Goal: Find contact information: Obtain details needed to contact an individual or organization

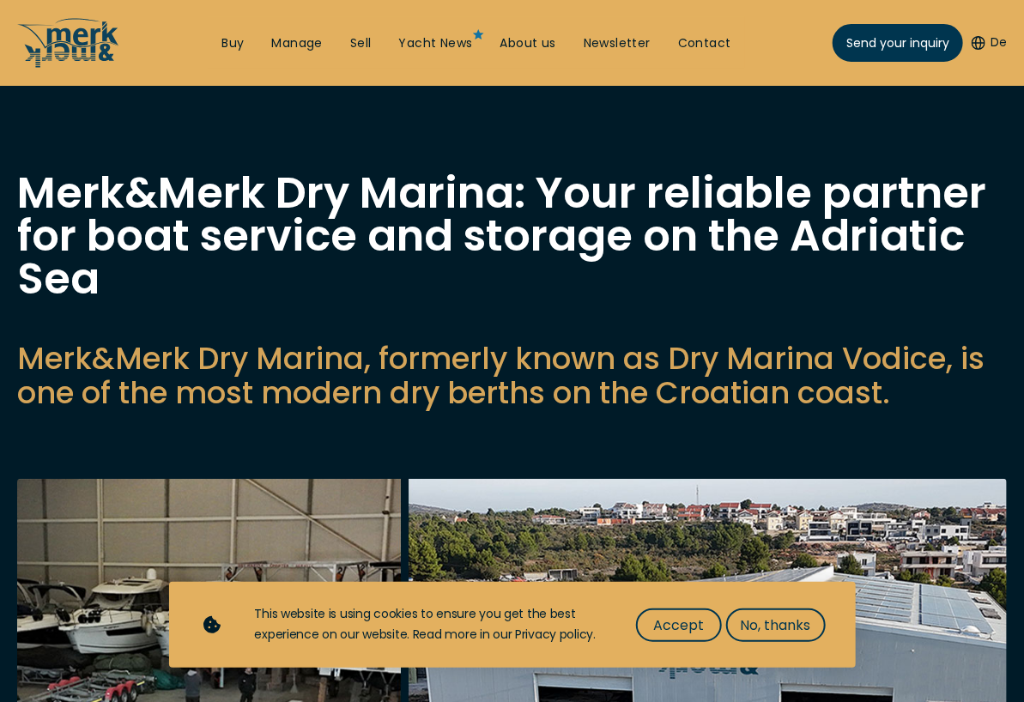
click at [675, 626] on span "Accept" at bounding box center [678, 624] width 51 height 21
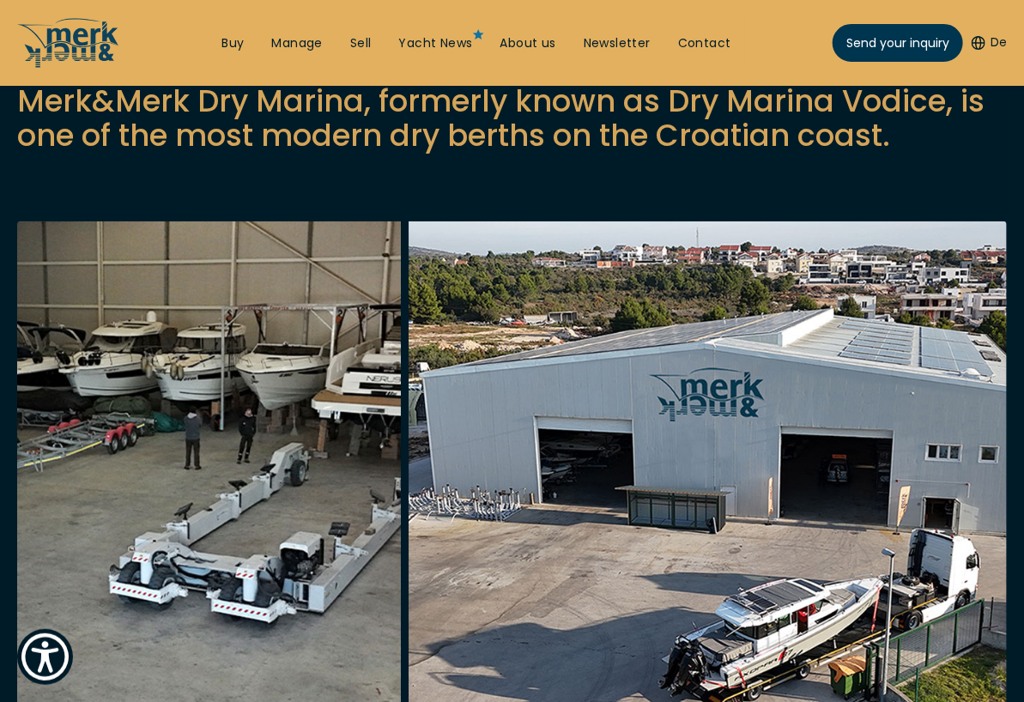
scroll to position [343, 0]
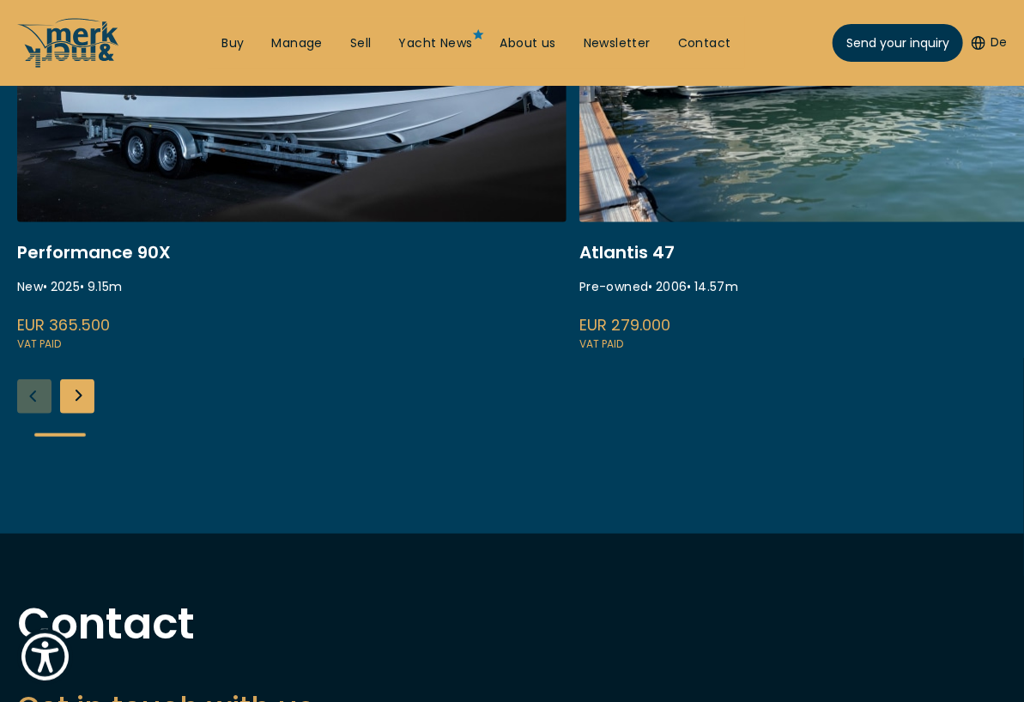
scroll to position [687, 0]
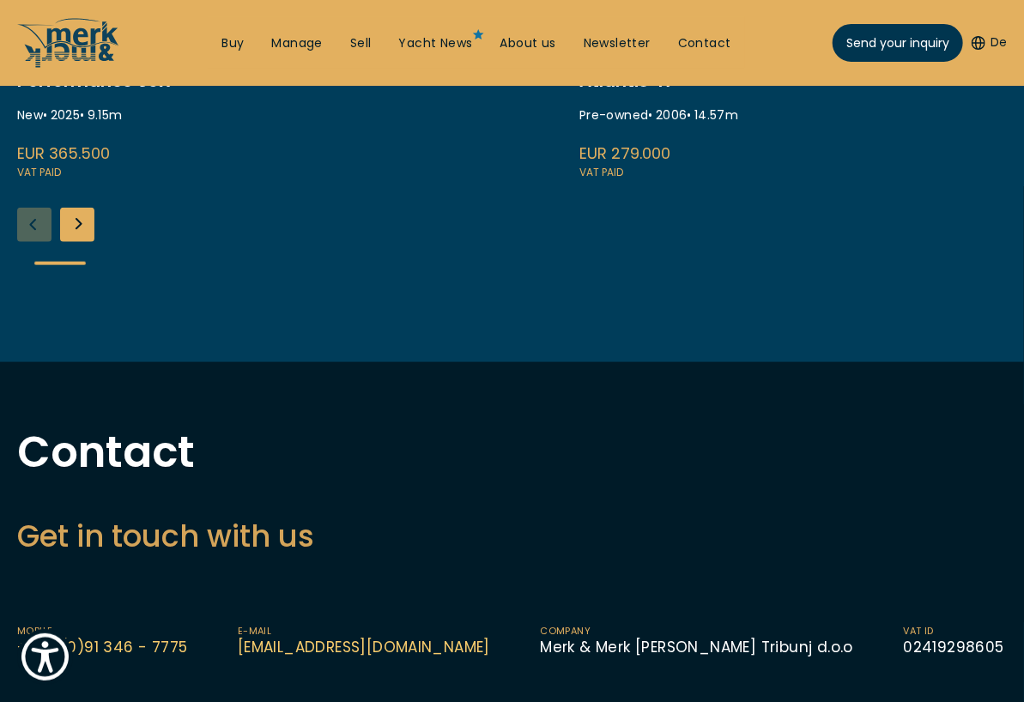
click at [81, 221] on div "Next slide" at bounding box center [77, 225] width 34 height 34
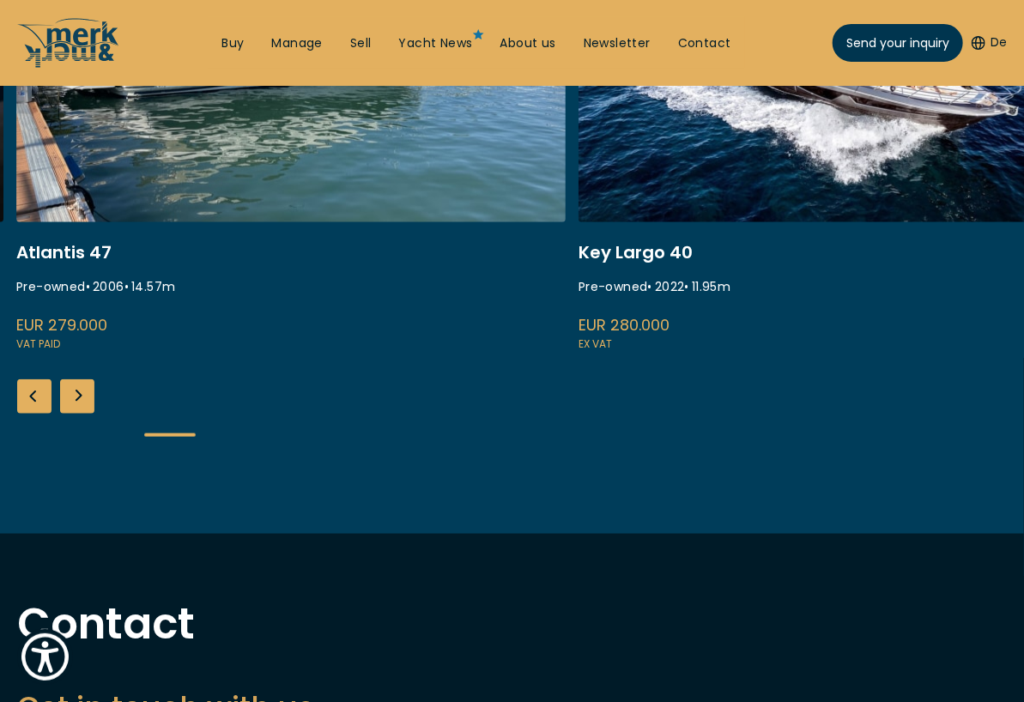
click at [86, 377] on div "Performance 90X New • 2025 • 9.15 m EUR 365.500 VAT paid Atlantis 47 Pre-owned …" at bounding box center [512, 180] width 1024 height 569
click at [71, 397] on div "Next slide" at bounding box center [77, 396] width 34 height 34
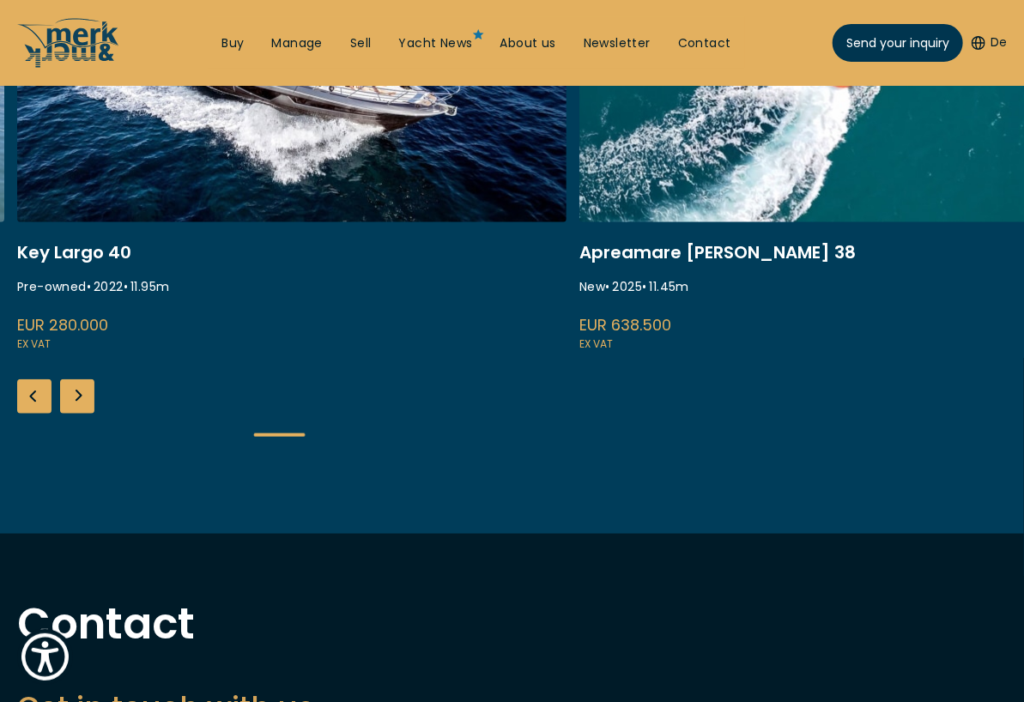
click at [71, 397] on div "Next slide" at bounding box center [77, 396] width 34 height 34
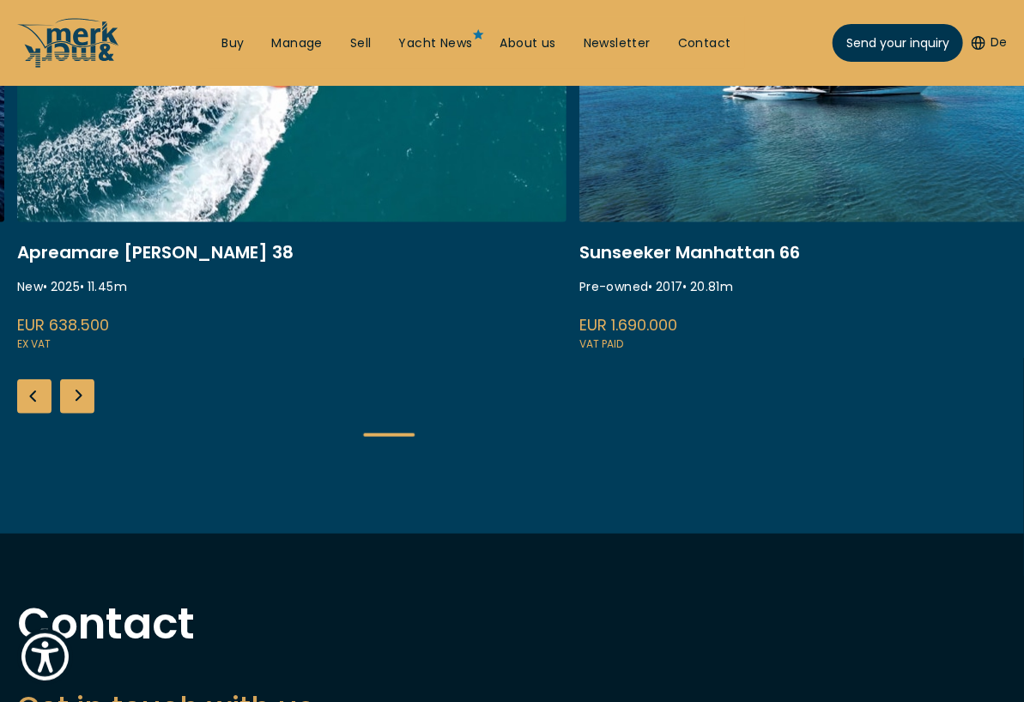
click at [71, 397] on div "Next slide" at bounding box center [77, 396] width 34 height 34
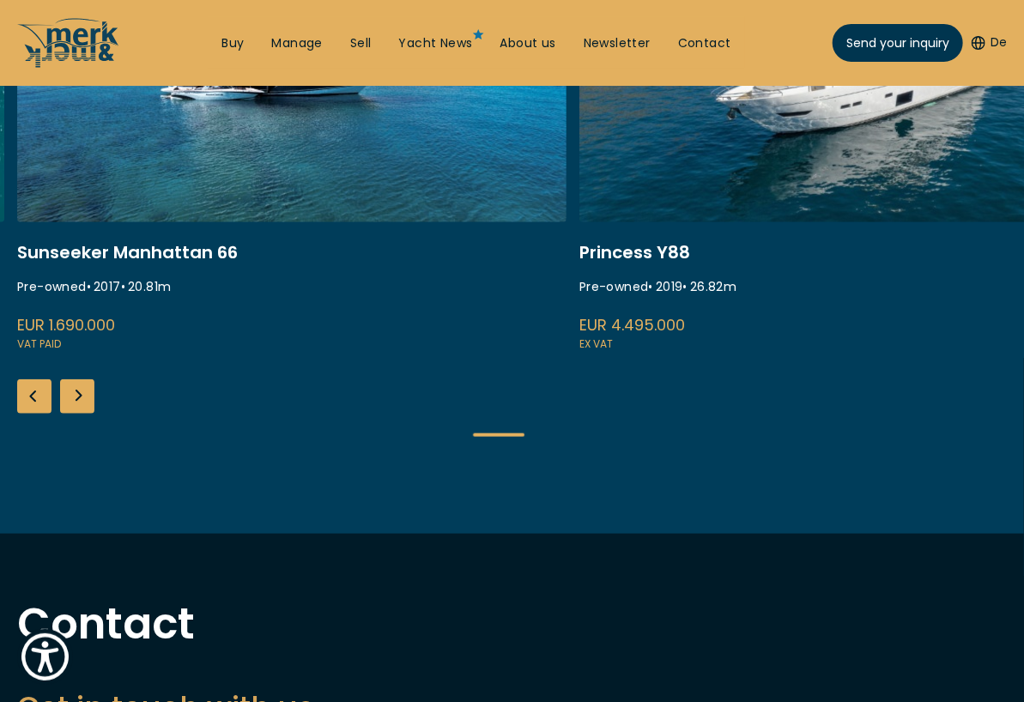
click at [71, 397] on div "Next slide" at bounding box center [77, 396] width 34 height 34
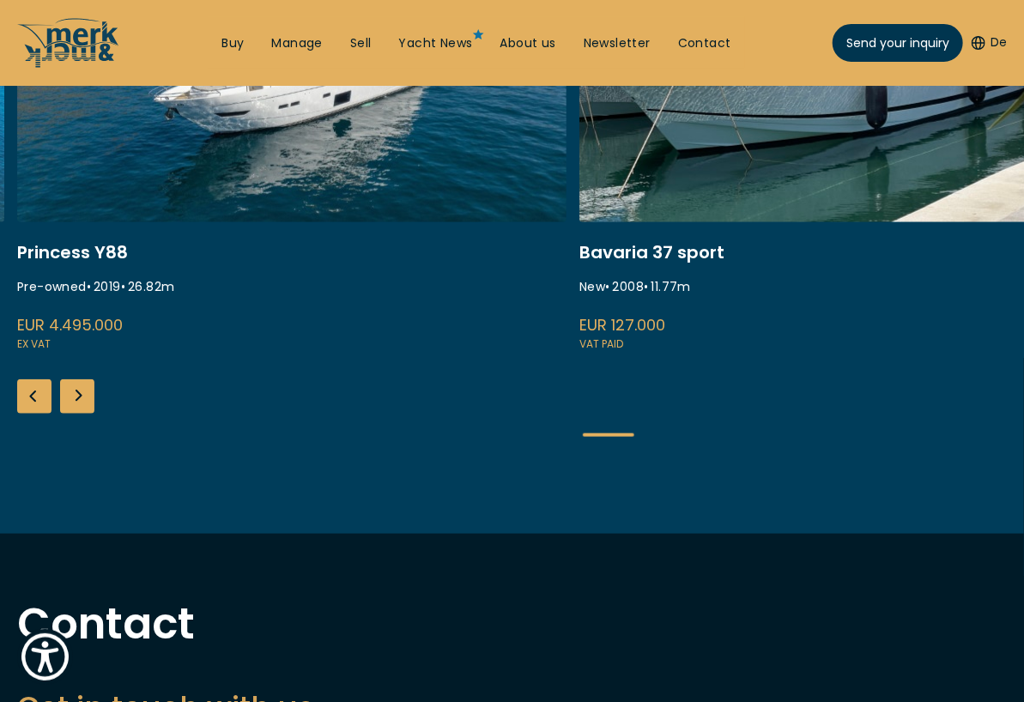
click at [71, 397] on div "Next slide" at bounding box center [77, 396] width 34 height 34
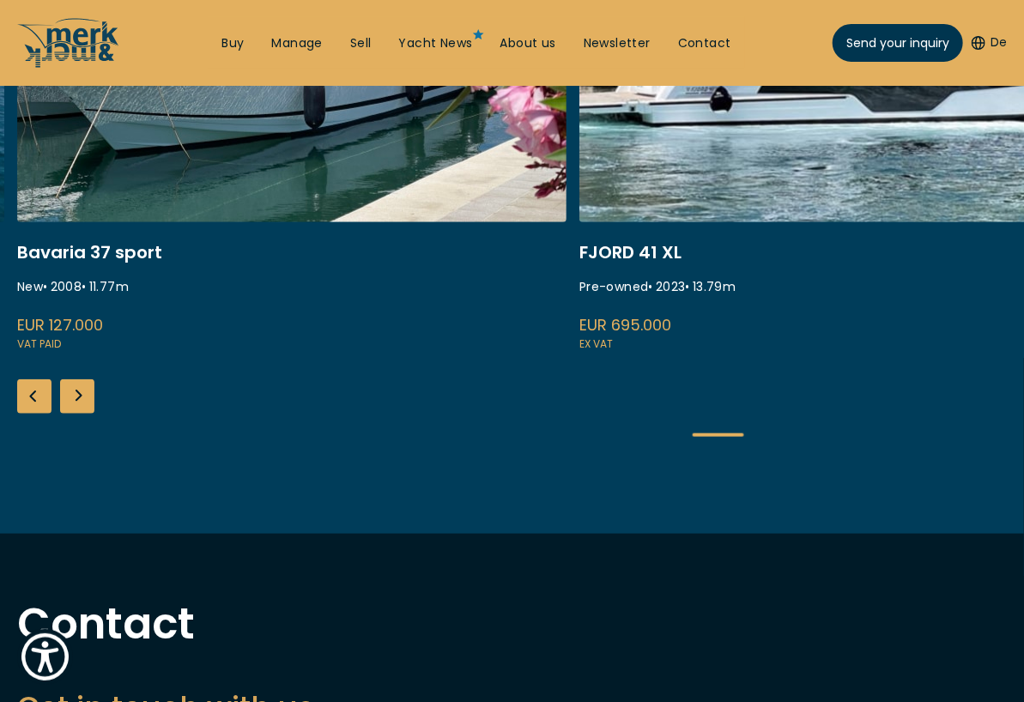
scroll to position [343, 0]
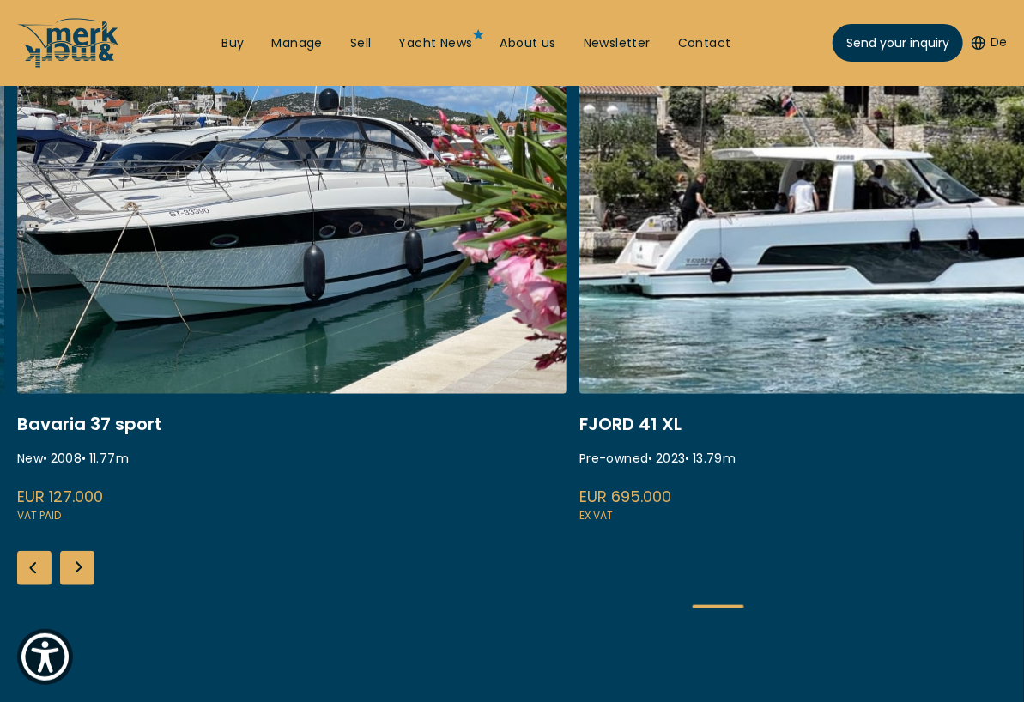
click at [77, 572] on div "Next slide" at bounding box center [77, 568] width 34 height 34
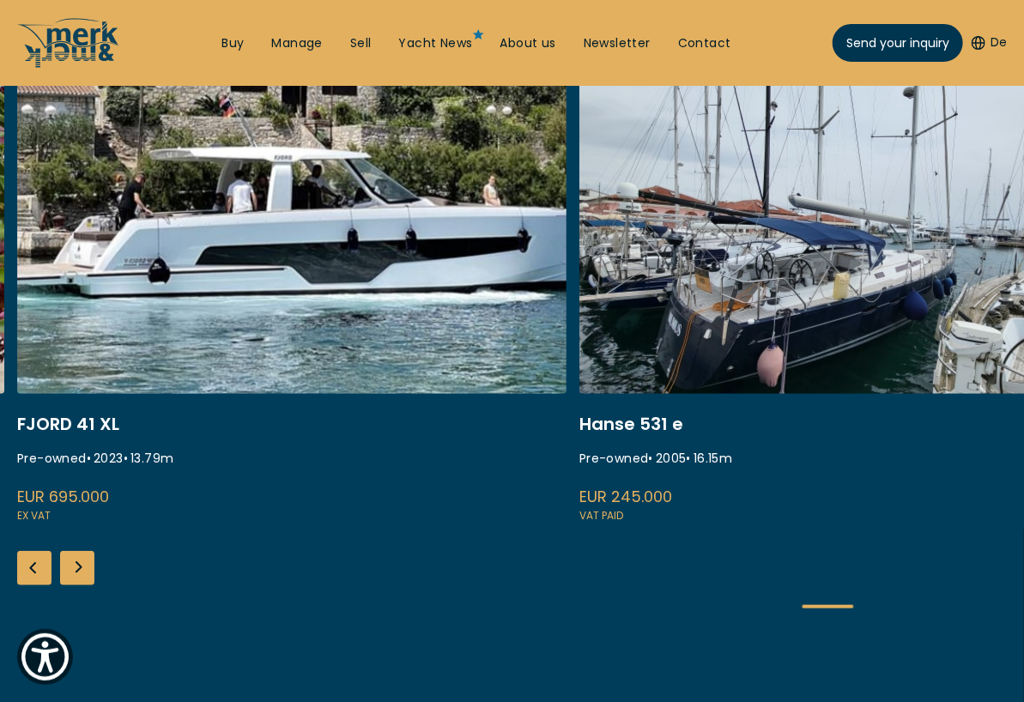
click at [77, 572] on div "Next slide" at bounding box center [77, 568] width 34 height 34
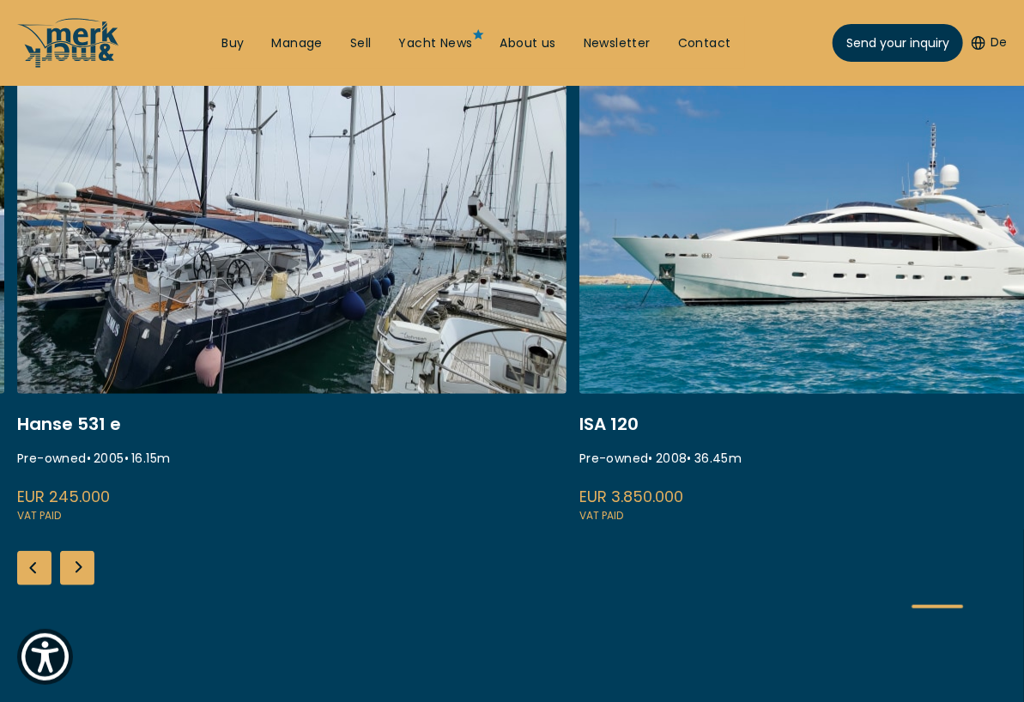
click at [77, 572] on div "Next slide" at bounding box center [77, 568] width 34 height 34
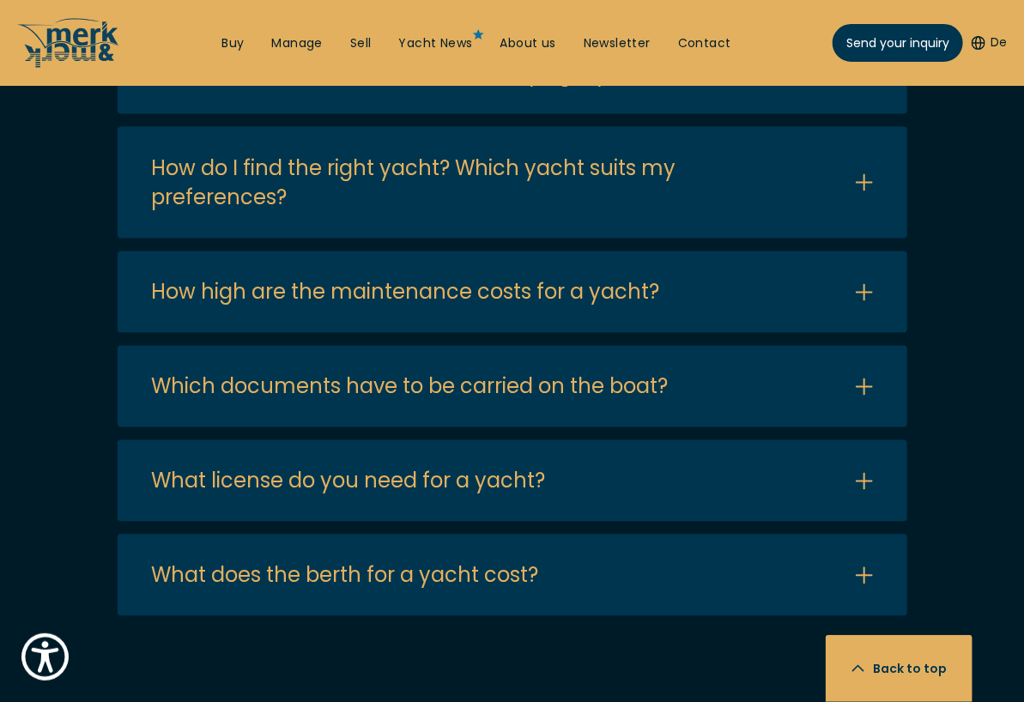
scroll to position [1201, 0]
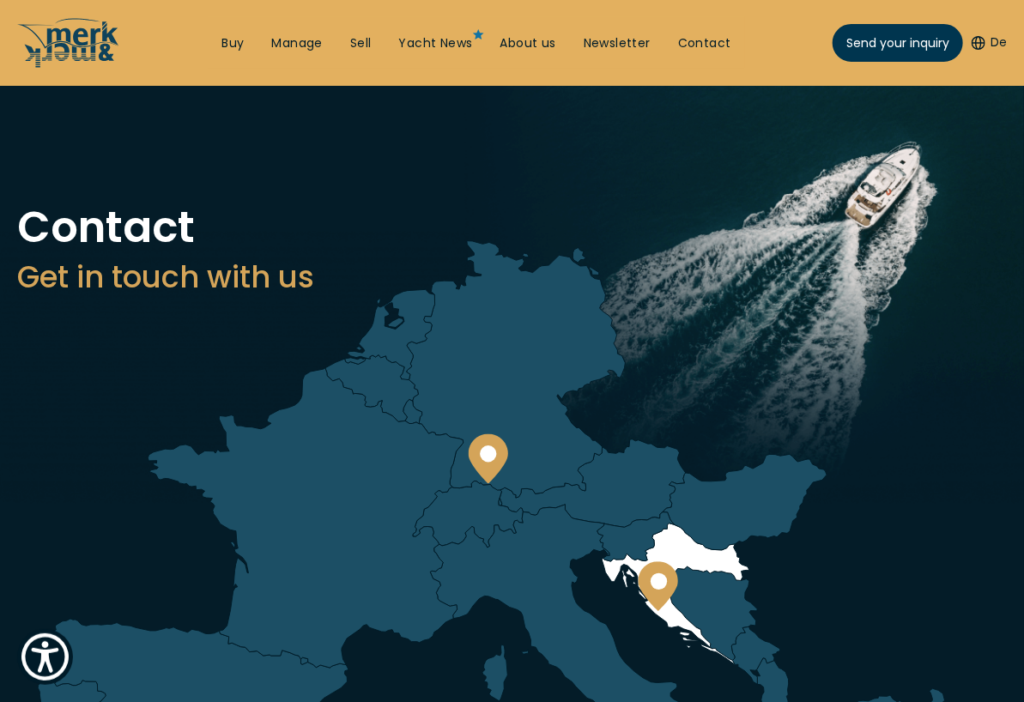
click at [653, 584] on circle at bounding box center [658, 581] width 16 height 16
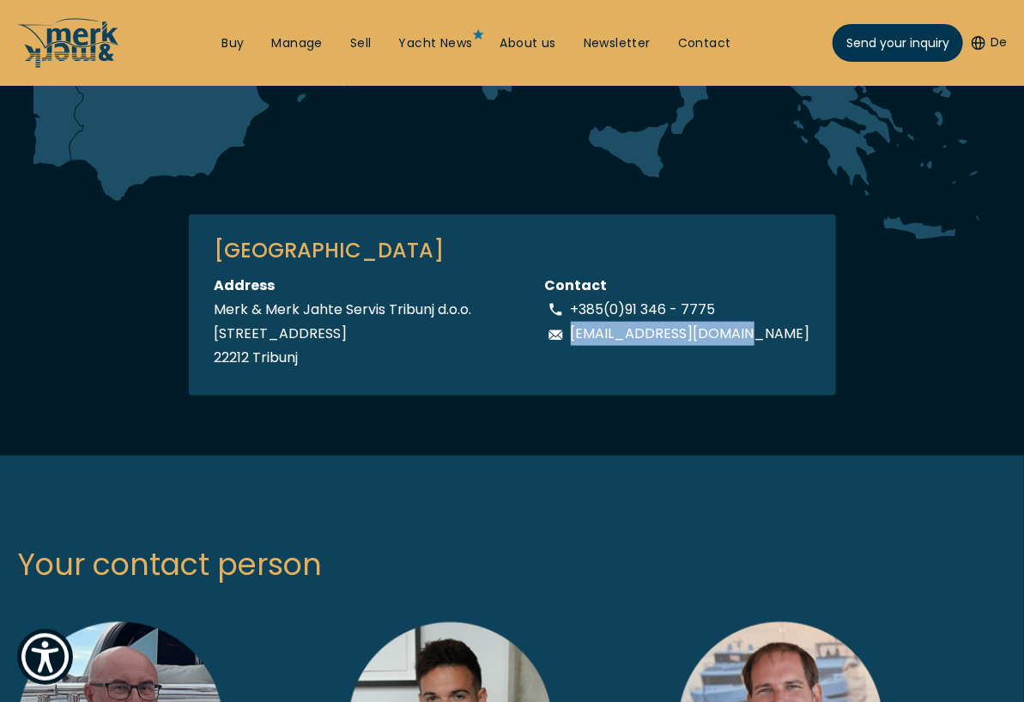
drag, startPoint x: 602, startPoint y: 331, endPoint x: 781, endPoint y: 330, distance: 179.4
click at [781, 330] on p "[EMAIL_ADDRESS][DOMAIN_NAME]" at bounding box center [690, 334] width 239 height 24
copy p "[EMAIL_ADDRESS][DOMAIN_NAME]"
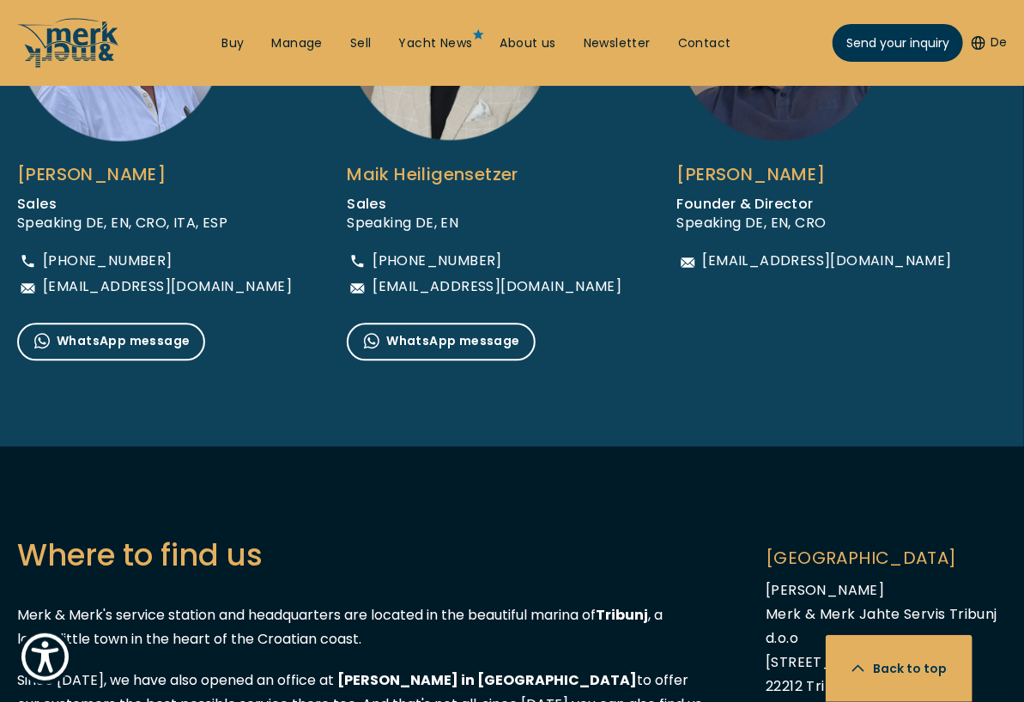
scroll to position [1631, 0]
